Goal: Find contact information: Find contact information

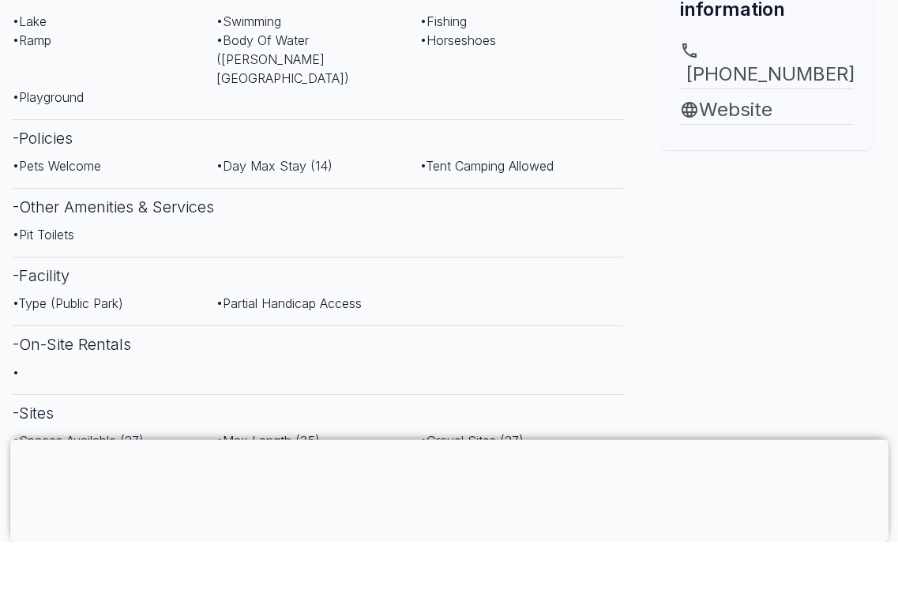
scroll to position [721, 0]
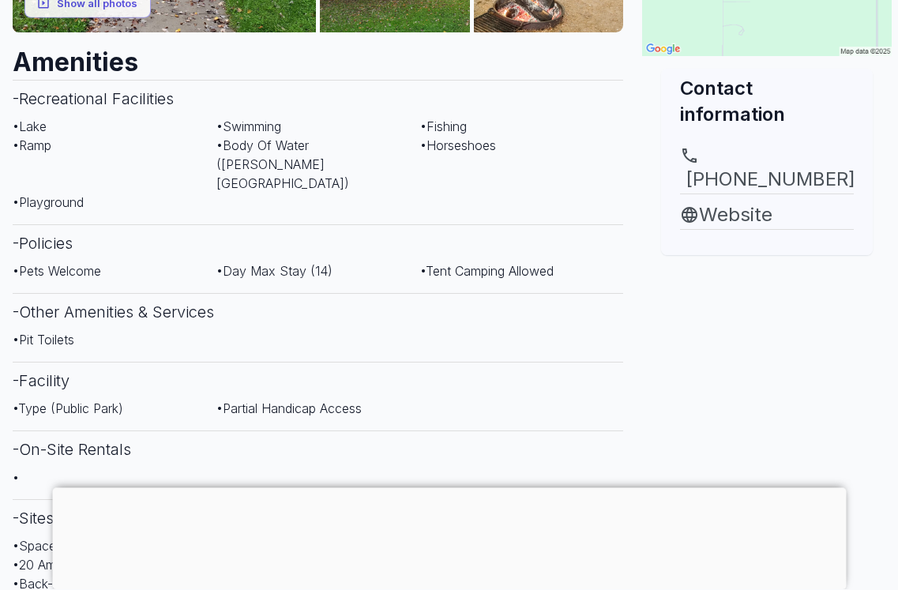
scroll to position [663, 0]
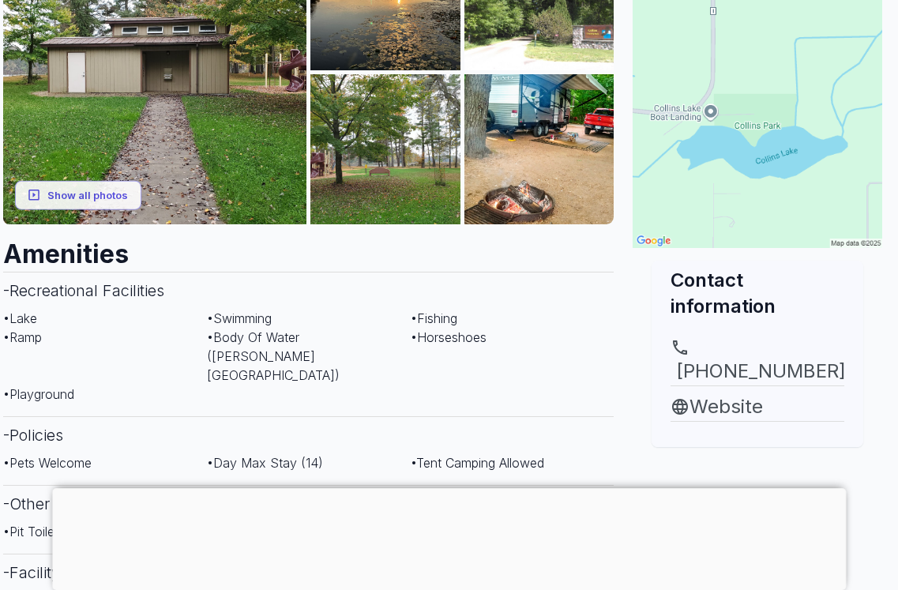
scroll to position [409, 9]
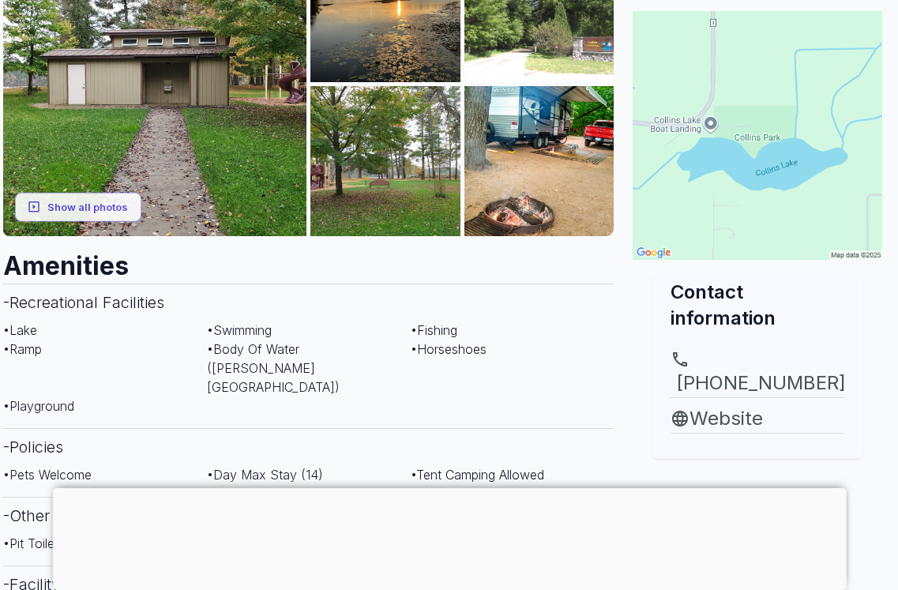
click at [726, 405] on link "Website" at bounding box center [758, 419] width 174 height 28
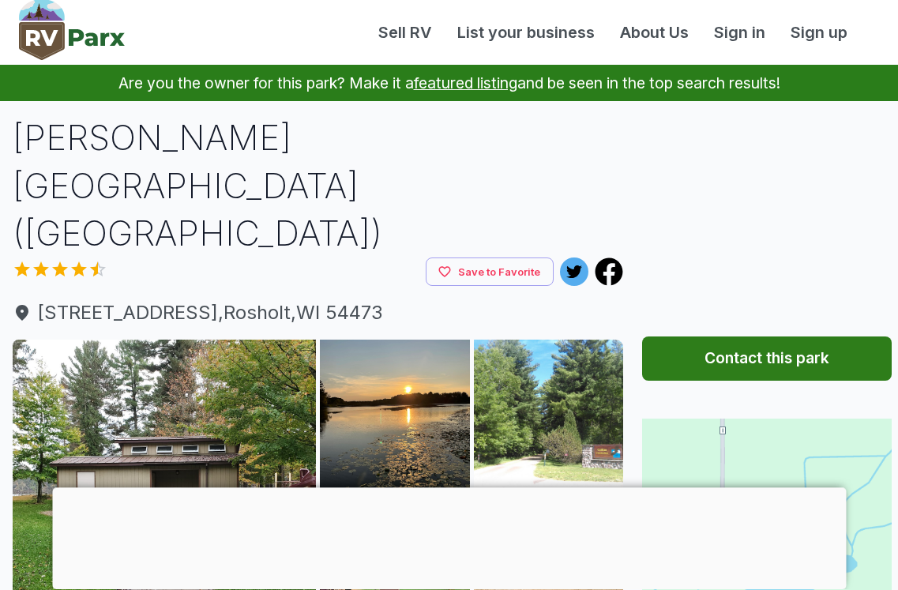
scroll to position [43, 0]
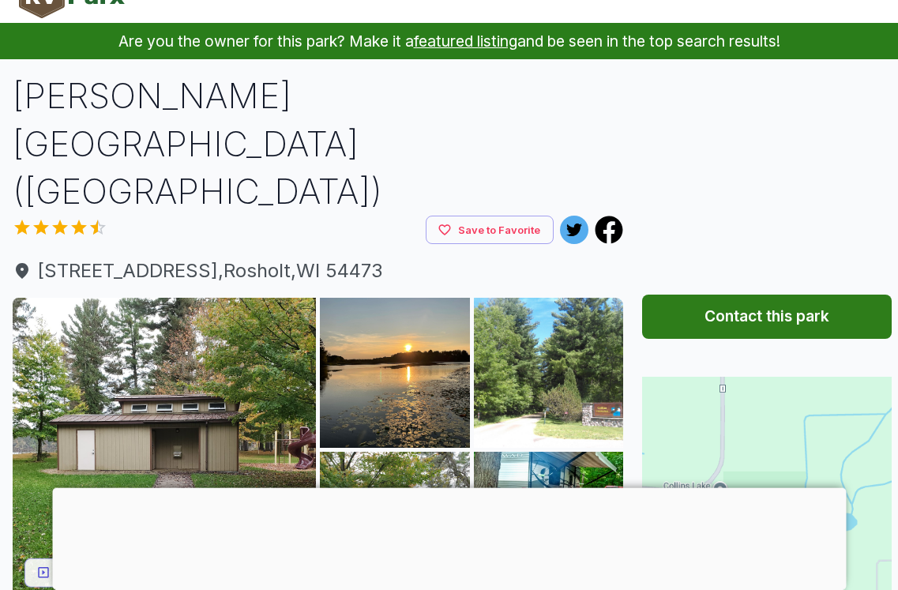
click at [286, 90] on h1 "[PERSON_NAME][GEOGRAPHIC_DATA] ([GEOGRAPHIC_DATA])" at bounding box center [318, 144] width 611 height 144
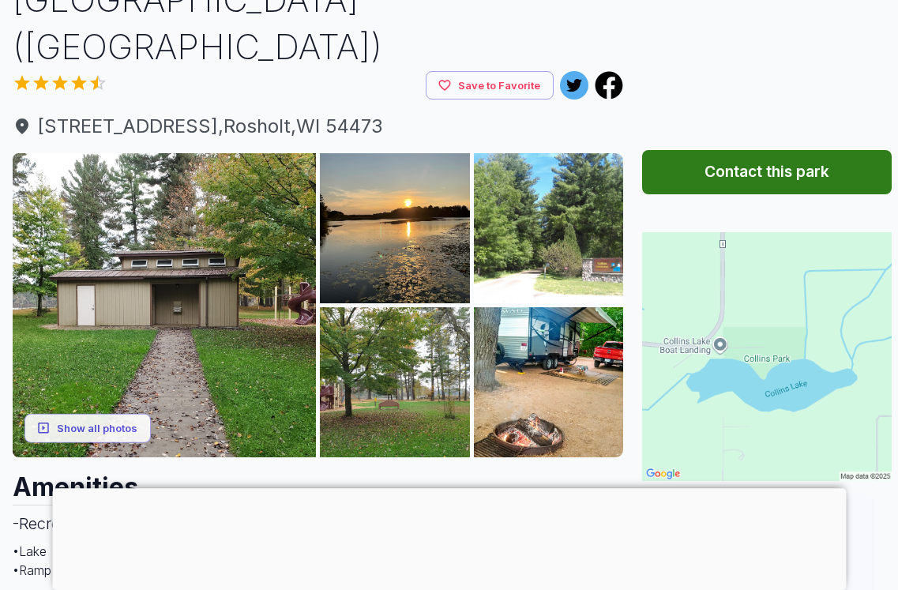
scroll to position [186, 0]
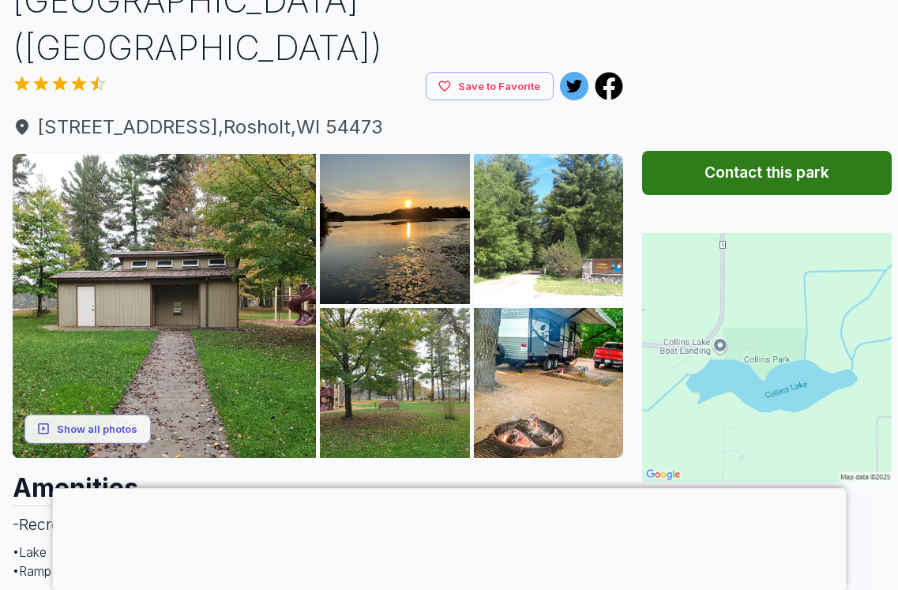
click at [781, 176] on button "Contact this park" at bounding box center [767, 173] width 250 height 44
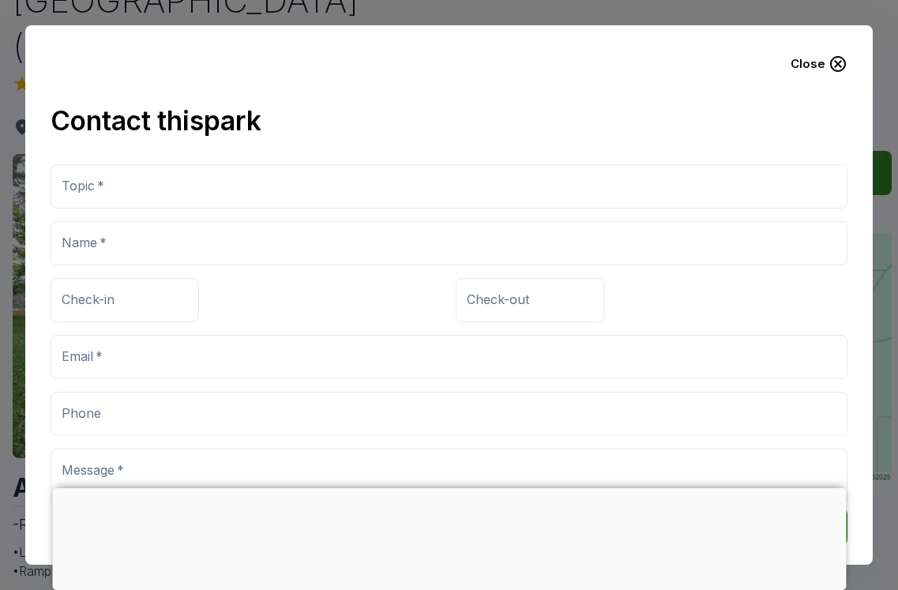
click at [815, 69] on button "Close" at bounding box center [819, 64] width 82 height 40
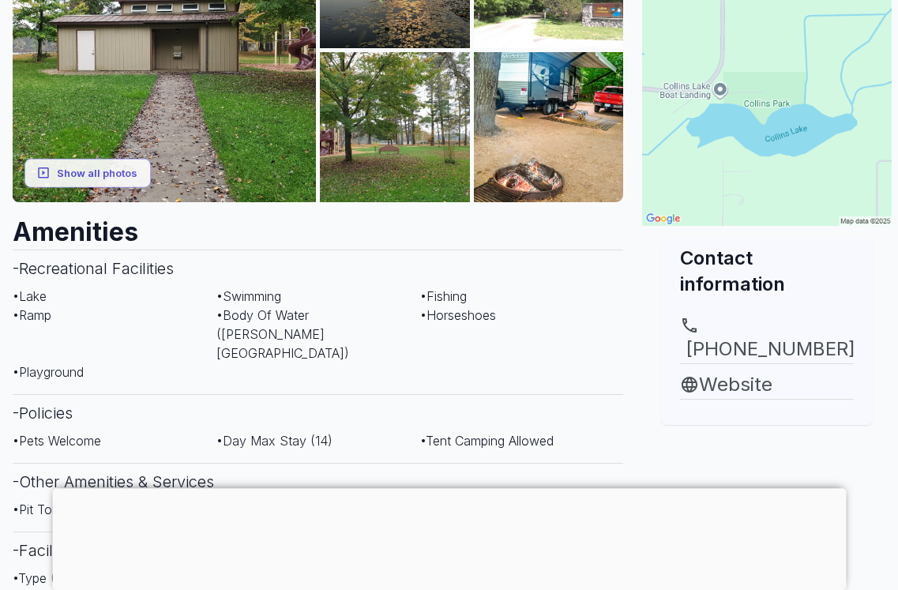
scroll to position [439, 0]
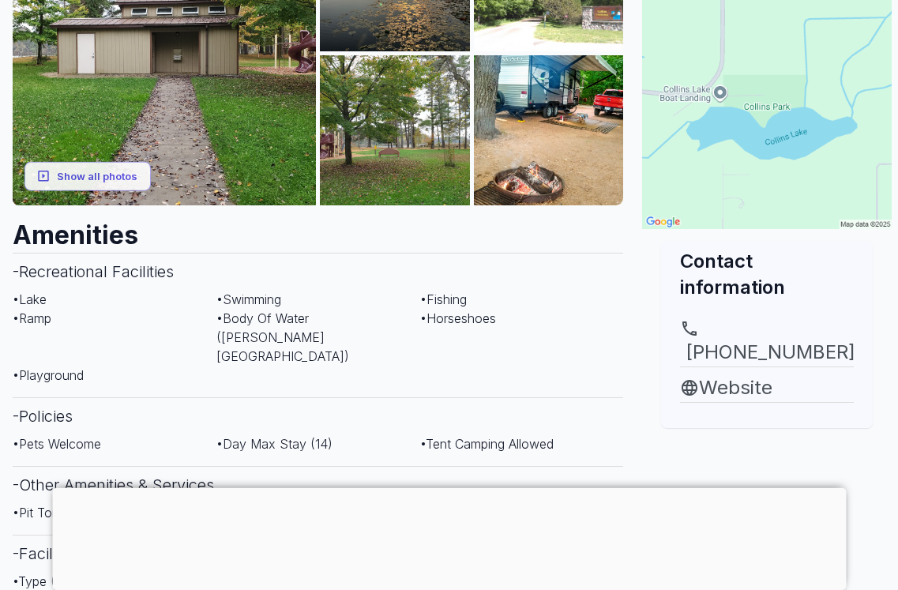
click at [739, 374] on link "Website" at bounding box center [767, 388] width 174 height 28
